Goal: Task Accomplishment & Management: Use online tool/utility

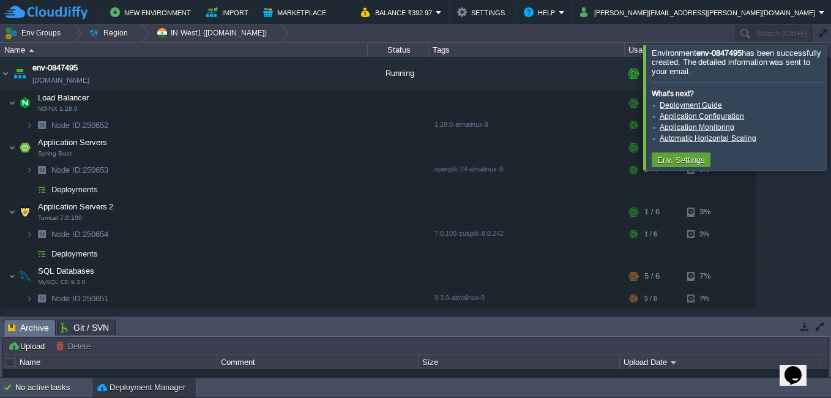
click at [347, 20] on td "New Environment Import Marketplace" at bounding box center [175, 12] width 343 height 18
click at [15, 149] on img at bounding box center [12, 147] width 7 height 24
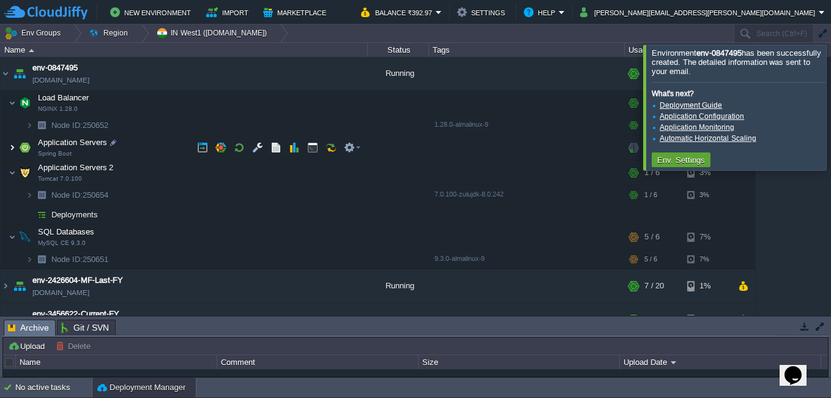
click at [10, 145] on img at bounding box center [12, 147] width 7 height 24
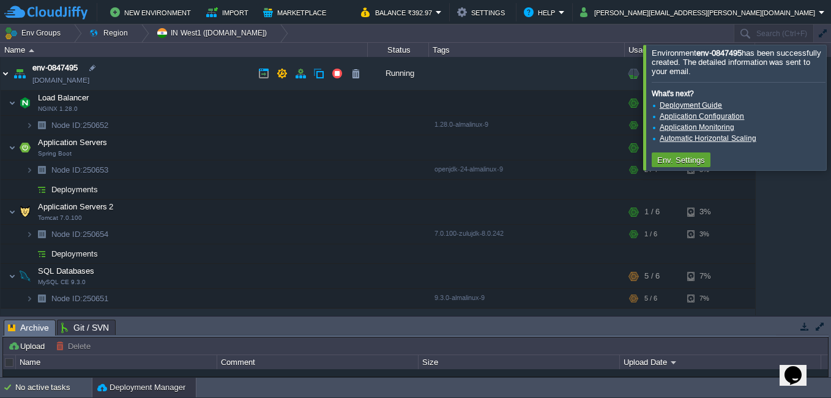
click at [6, 73] on img at bounding box center [6, 73] width 10 height 33
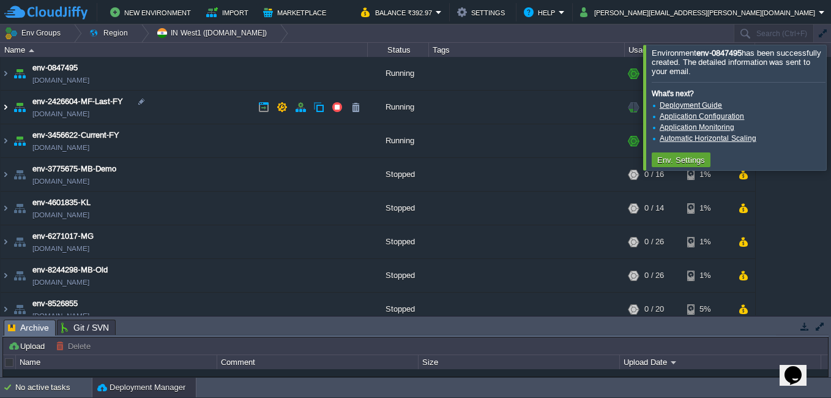
click at [7, 106] on img at bounding box center [6, 107] width 10 height 33
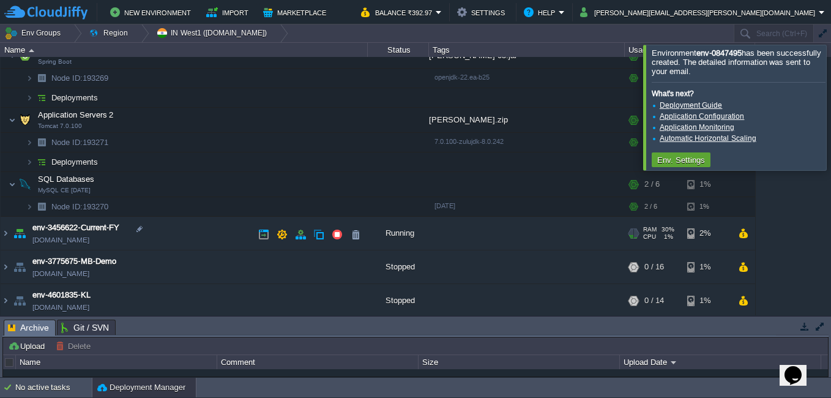
scroll to position [184, 0]
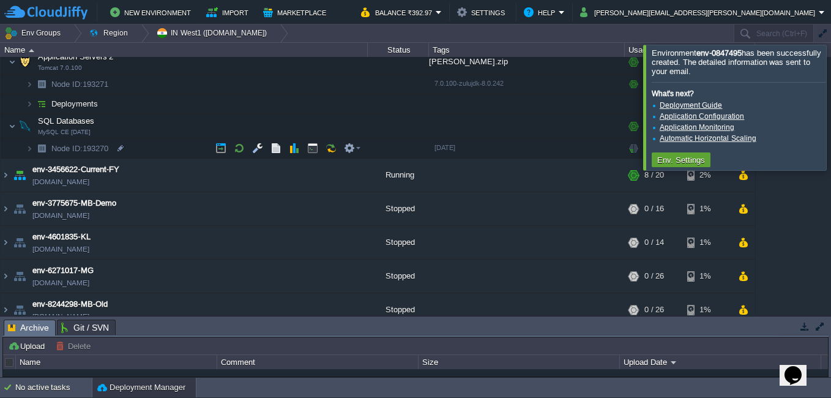
click at [34, 146] on img at bounding box center [41, 148] width 17 height 19
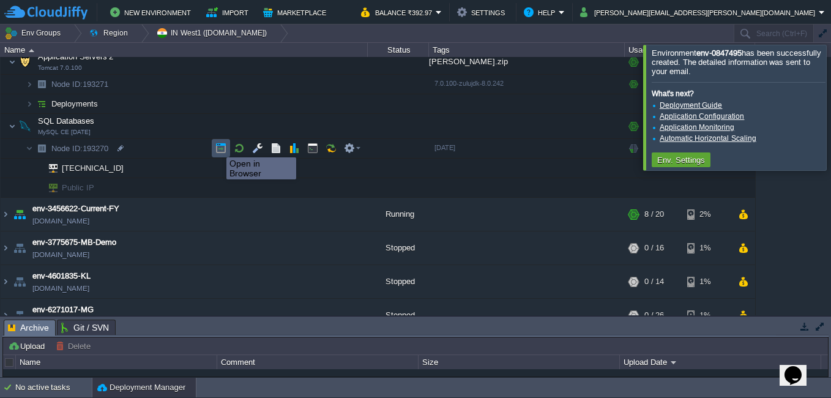
click at [217, 146] on button "button" at bounding box center [220, 148] width 11 height 11
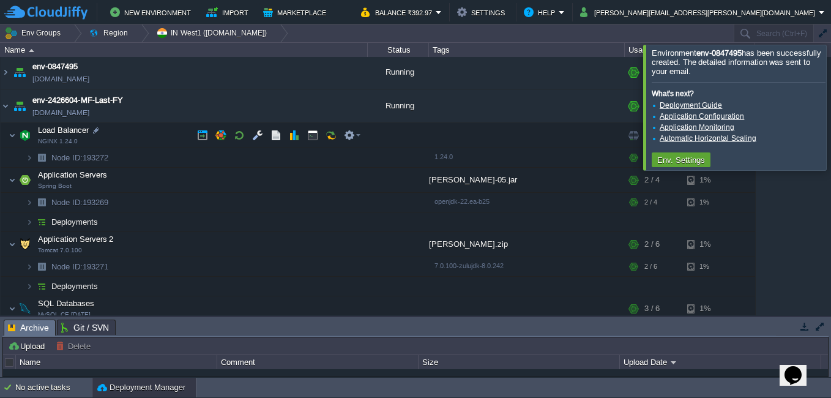
scroll to position [0, 0]
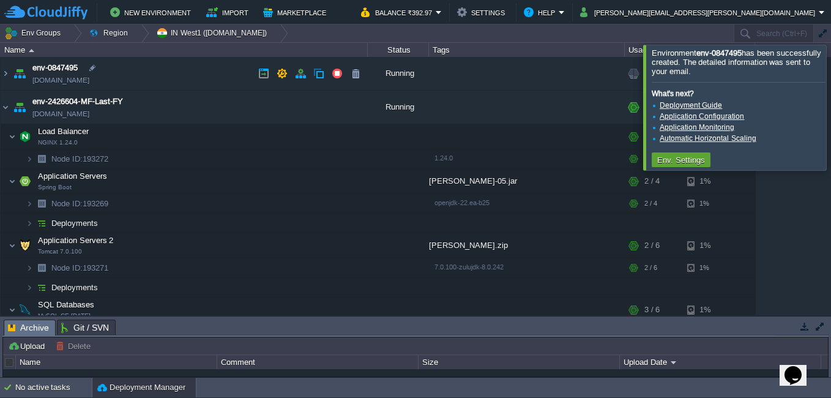
click at [11, 76] on img at bounding box center [19, 73] width 17 height 33
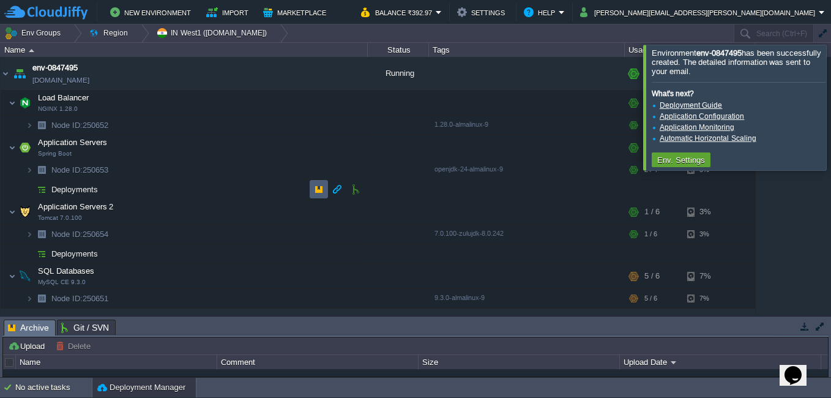
click at [311, 185] on td at bounding box center [319, 189] width 18 height 18
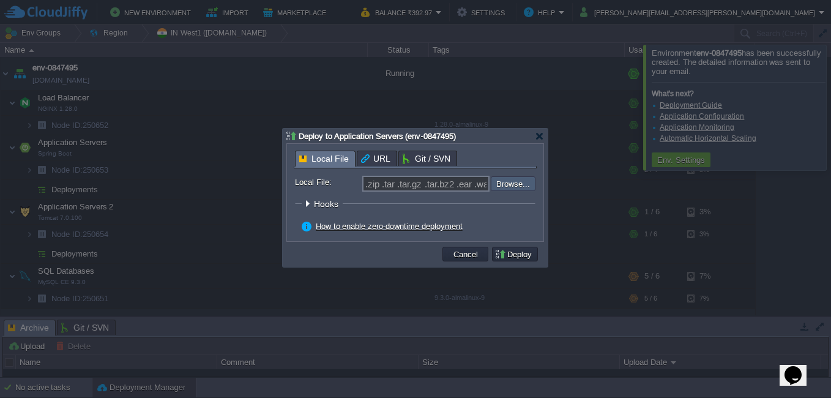
click at [518, 188] on input "file" at bounding box center [458, 183] width 155 height 15
type input "C:\fakepath\fpo.jar"
type input "fpo.jar"
click at [513, 259] on button "Deploy" at bounding box center [514, 253] width 41 height 11
